Goal: Find specific page/section: Find specific page/section

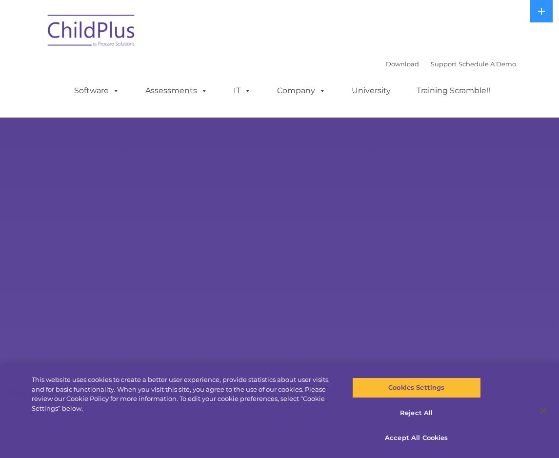
select select "MEDIUM"
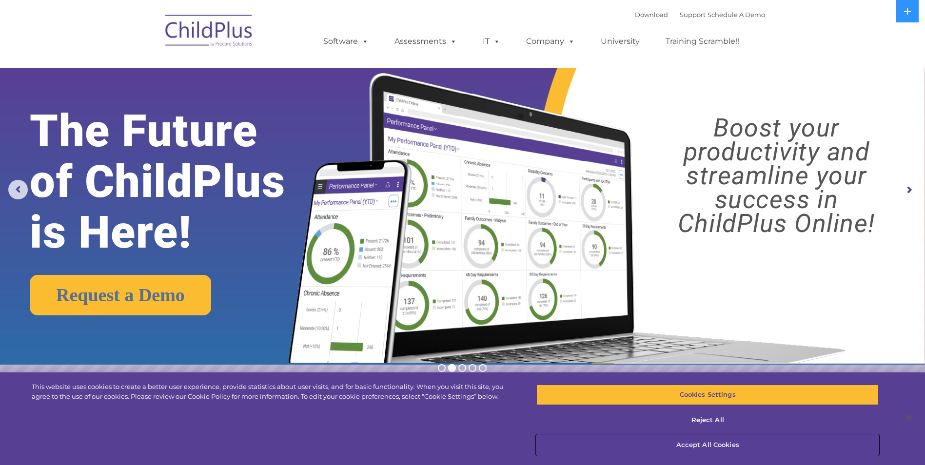
click at [558, 444] on button "Accept All Cookies" at bounding box center [707, 445] width 342 height 20
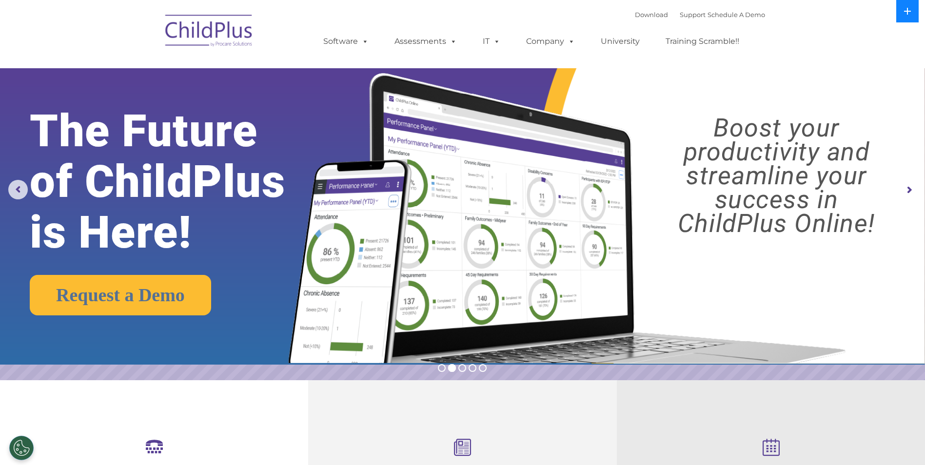
click at [558, 8] on icon at bounding box center [908, 11] width 8 height 8
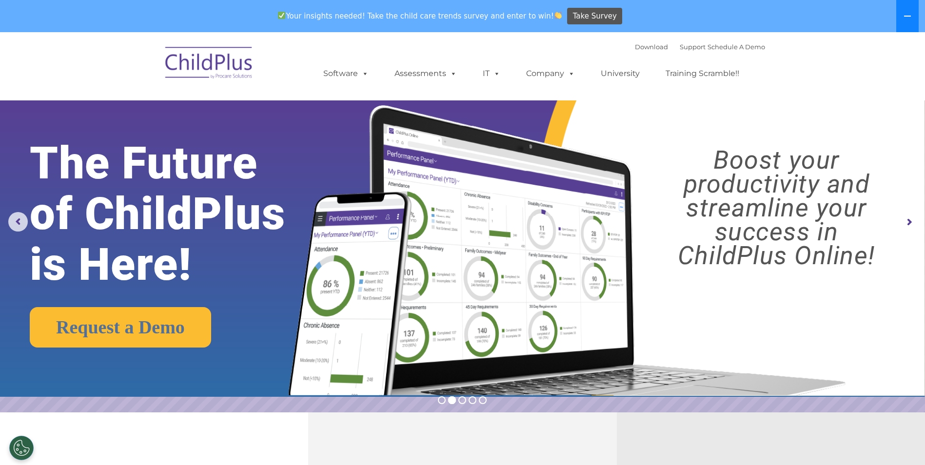
click at [558, 10] on button at bounding box center [907, 16] width 22 height 32
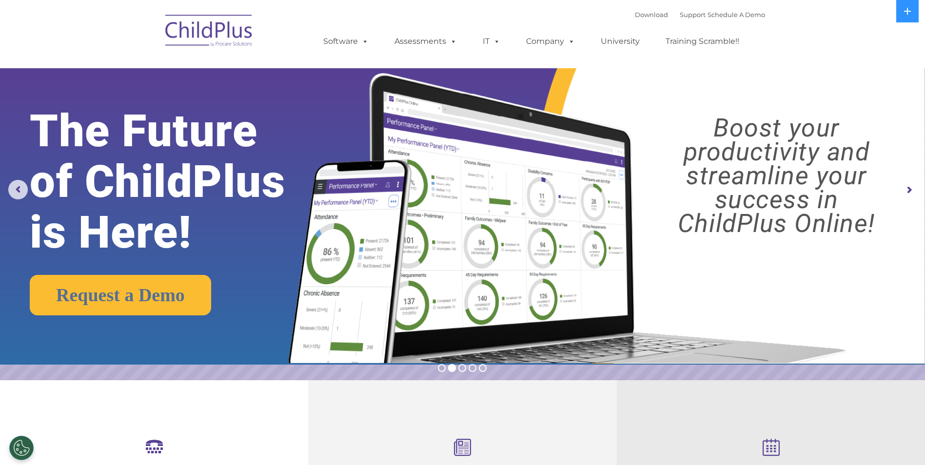
click at [226, 36] on img at bounding box center [209, 32] width 98 height 49
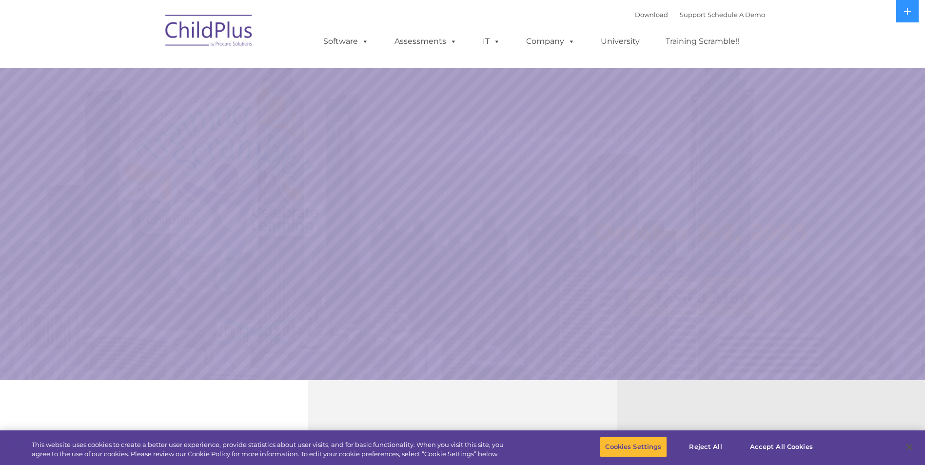
select select "MEDIUM"
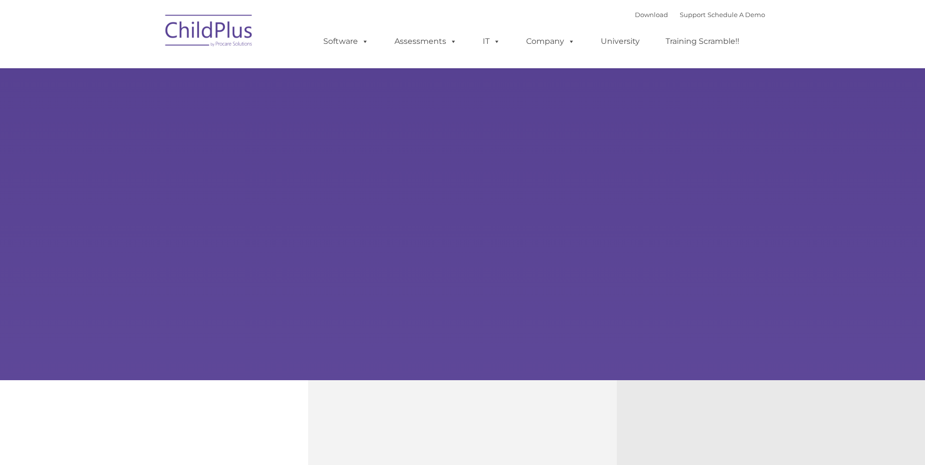
type input ""
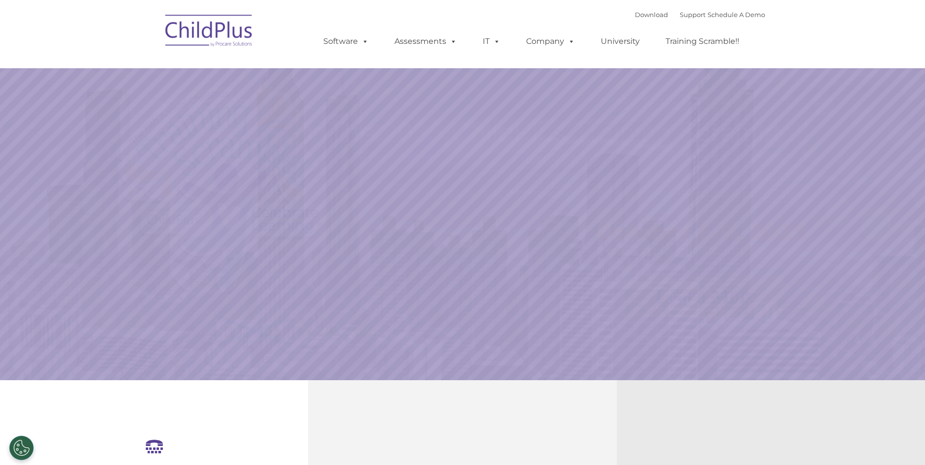
select select "MEDIUM"
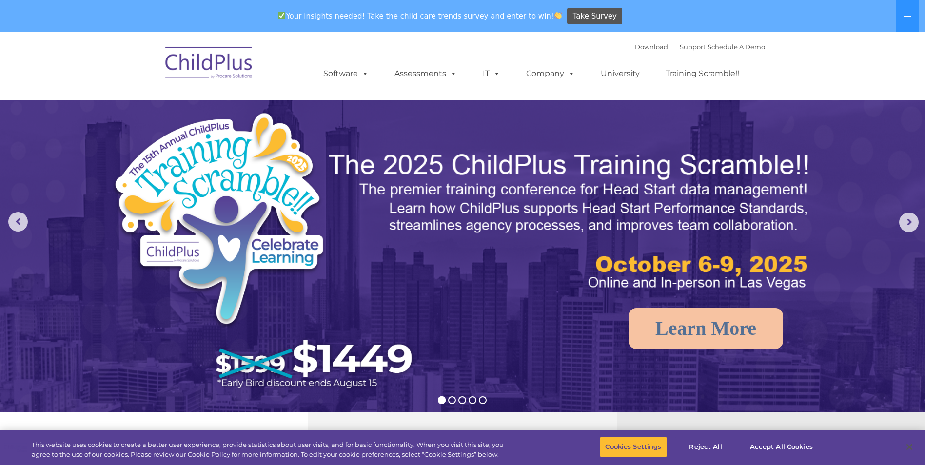
select select "MEDIUM"
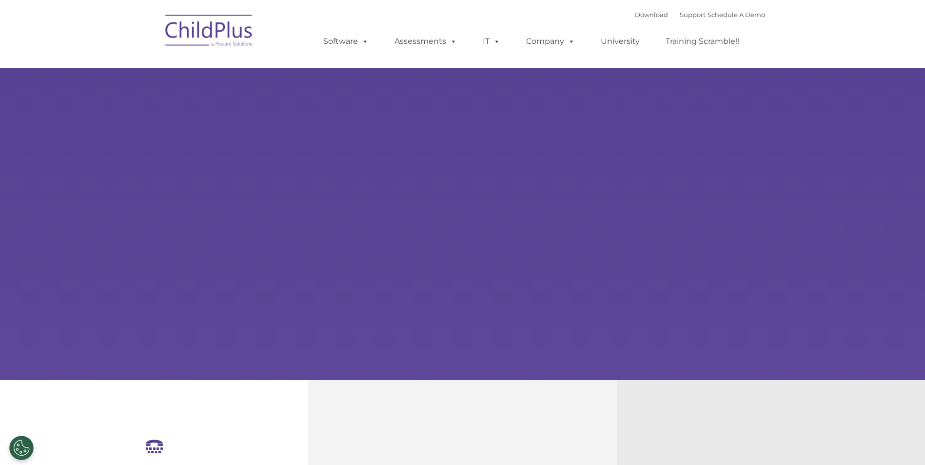
type input ""
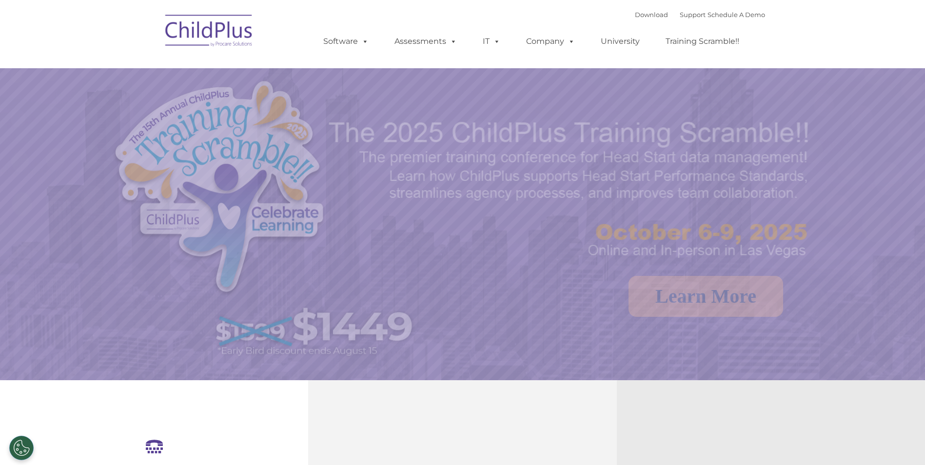
select select "MEDIUM"
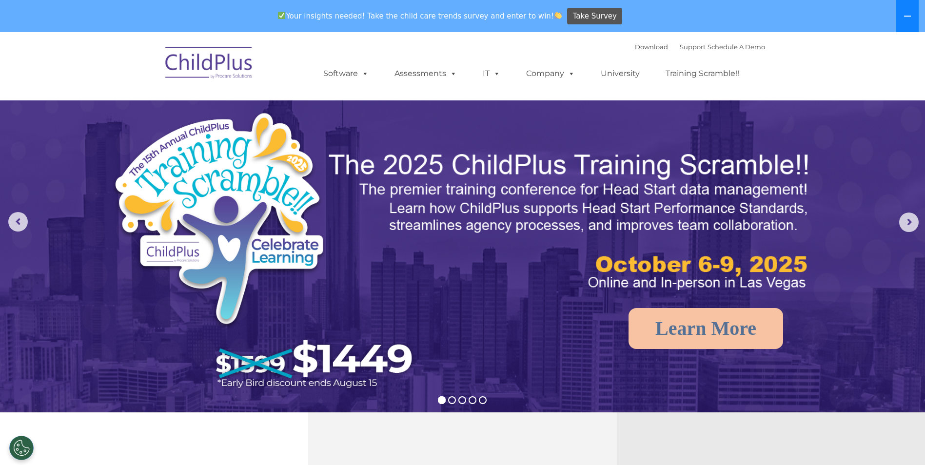
click at [909, 13] on icon at bounding box center [908, 16] width 8 height 8
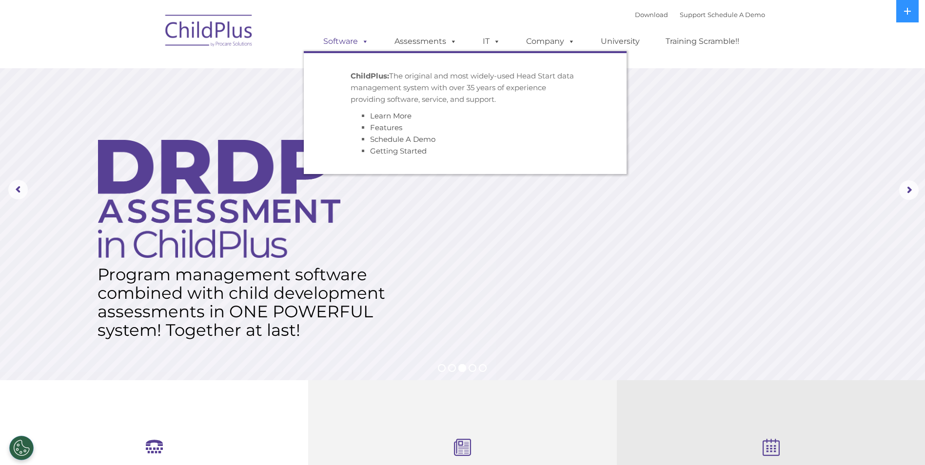
click at [361, 40] on span at bounding box center [363, 41] width 11 height 9
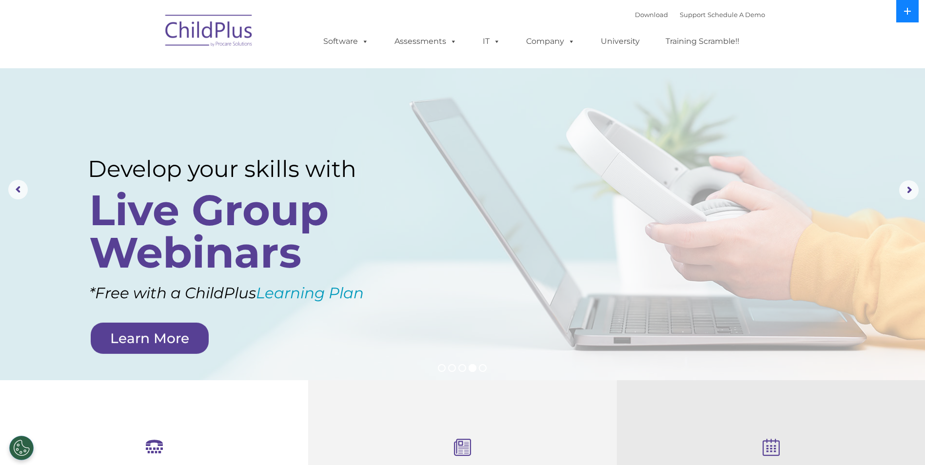
click at [914, 15] on button at bounding box center [907, 11] width 22 height 22
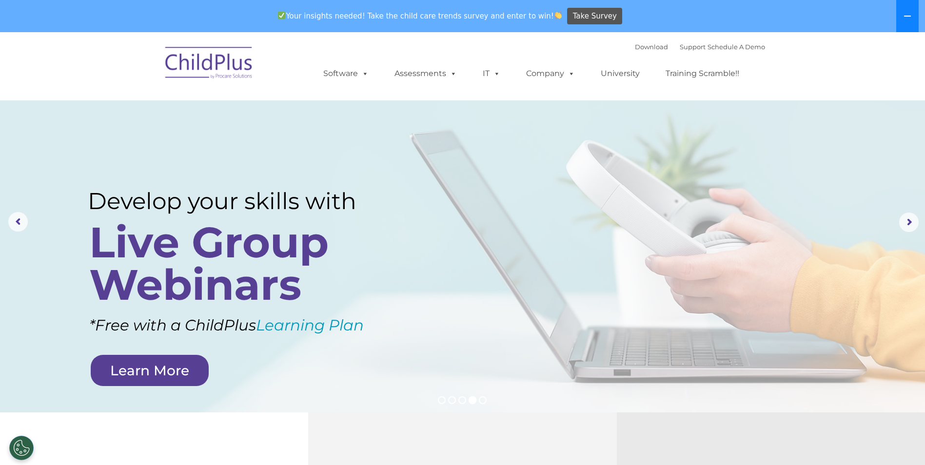
click at [914, 15] on button at bounding box center [907, 16] width 22 height 32
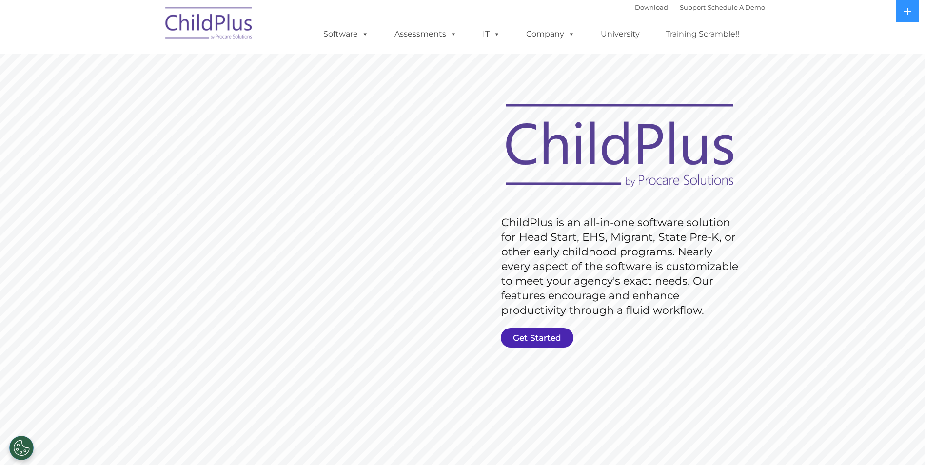
click at [558, 338] on link "Get Started" at bounding box center [537, 338] width 73 height 20
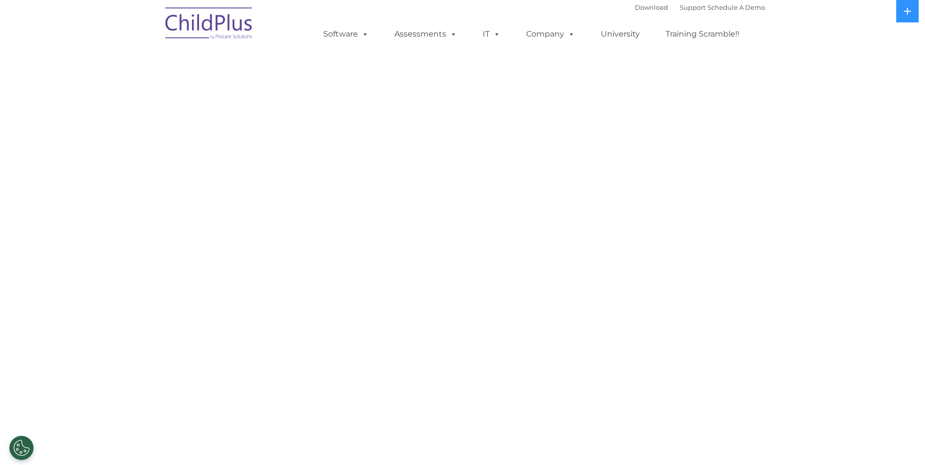
select select "MEDIUM"
